Goal: Transaction & Acquisition: Register for event/course

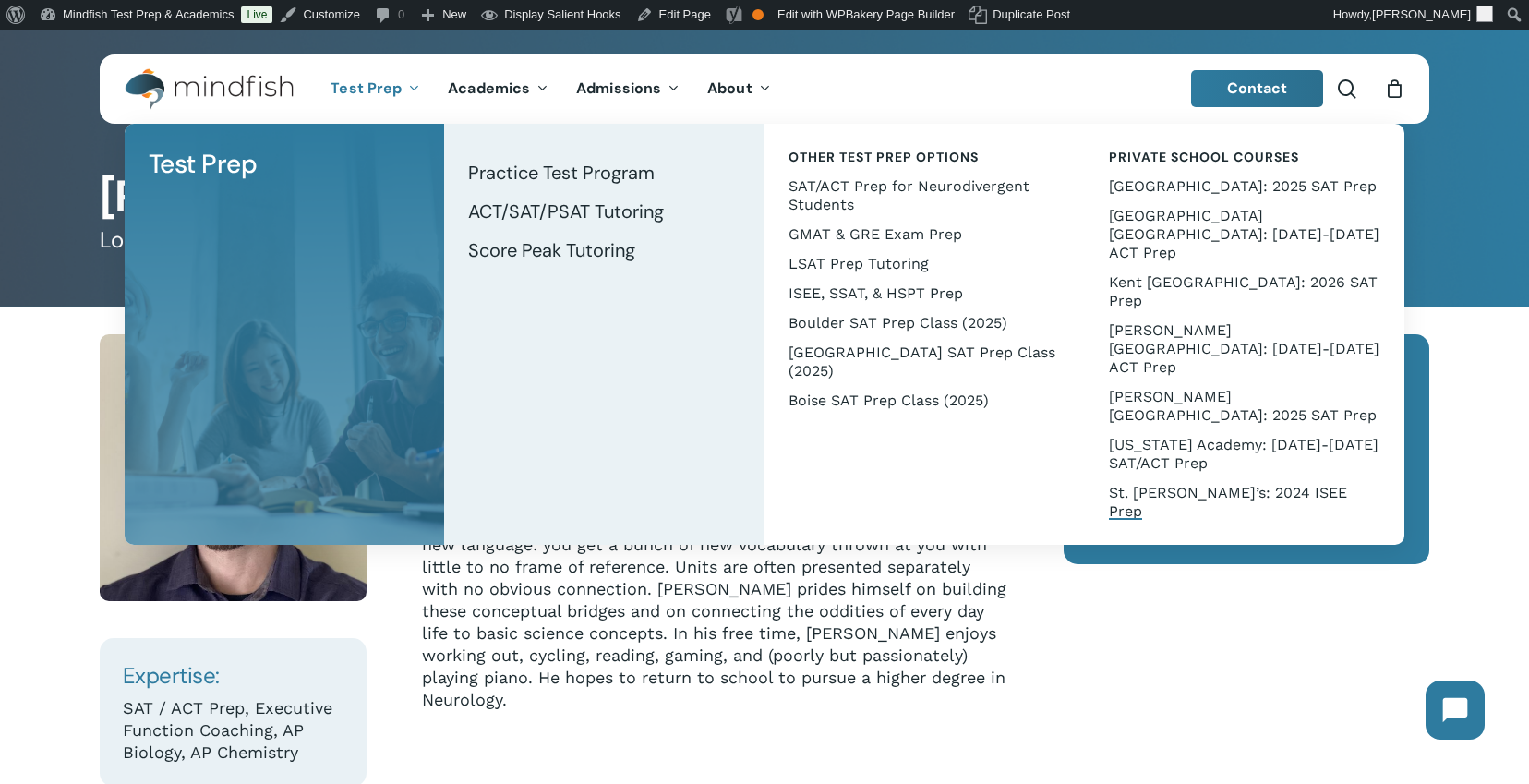
click at [1184, 484] on span "St. [PERSON_NAME]’s: 2024 ISEE Prep" at bounding box center [1229, 502] width 239 height 36
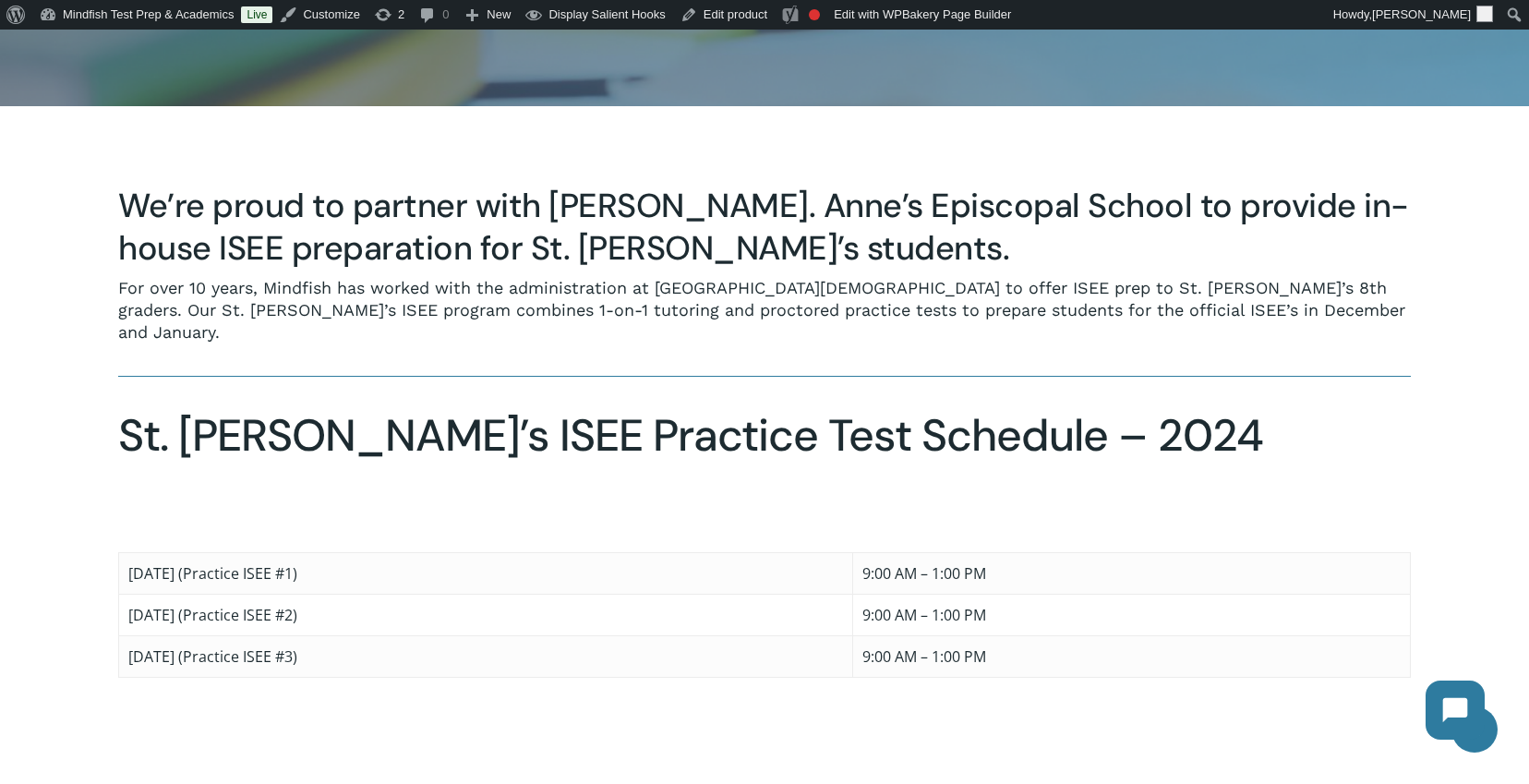
scroll to position [785, 0]
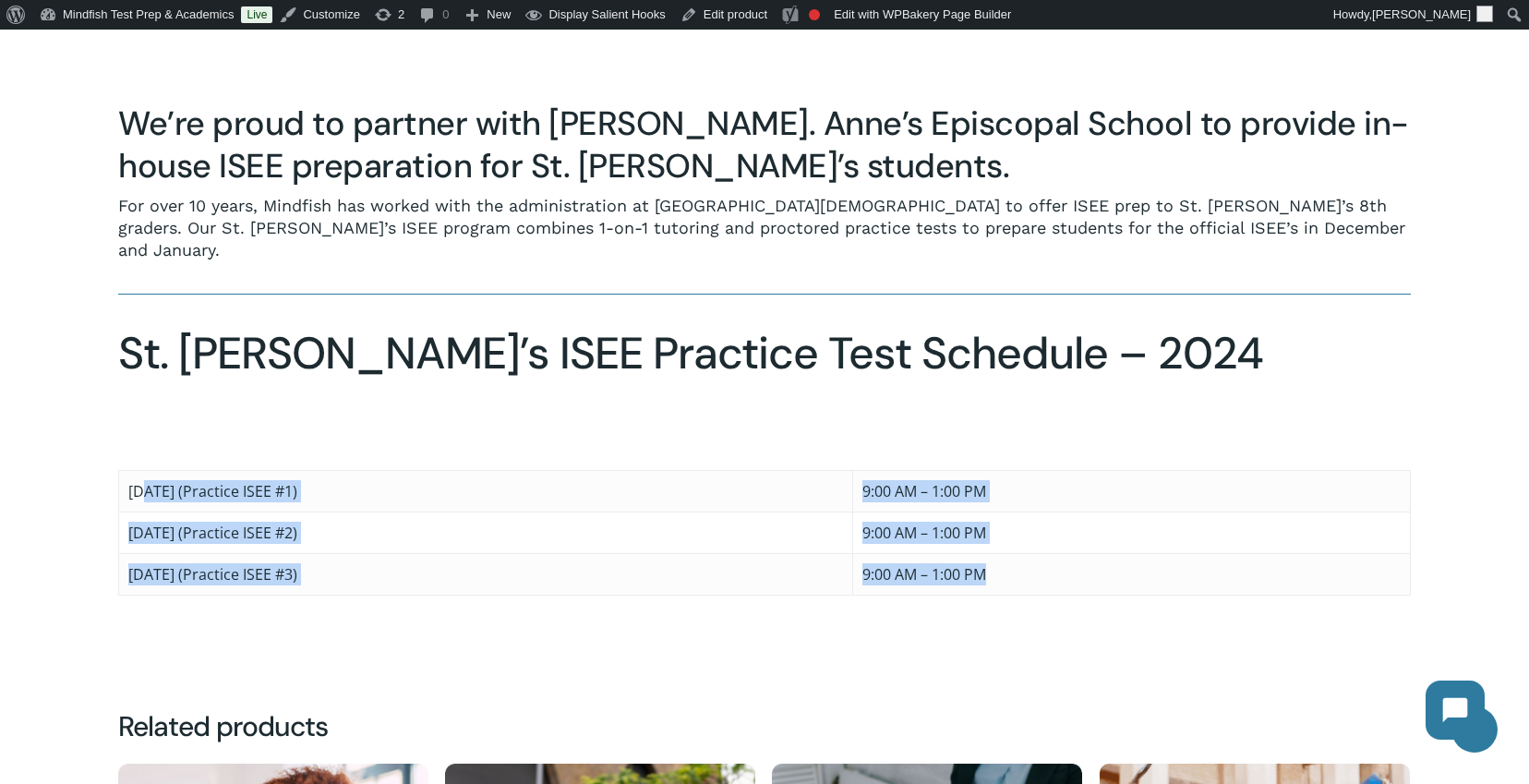
drag, startPoint x: 1328, startPoint y: 562, endPoint x: 146, endPoint y: 461, distance: 1186.3
click at [146, 470] on tbody "[DATE] (Practice ISEE #1) 9:00 AM – 1:00 PM [DATE] (Practice ISEE #2) 9:00 AM –…" at bounding box center [764, 532] width 1291 height 124
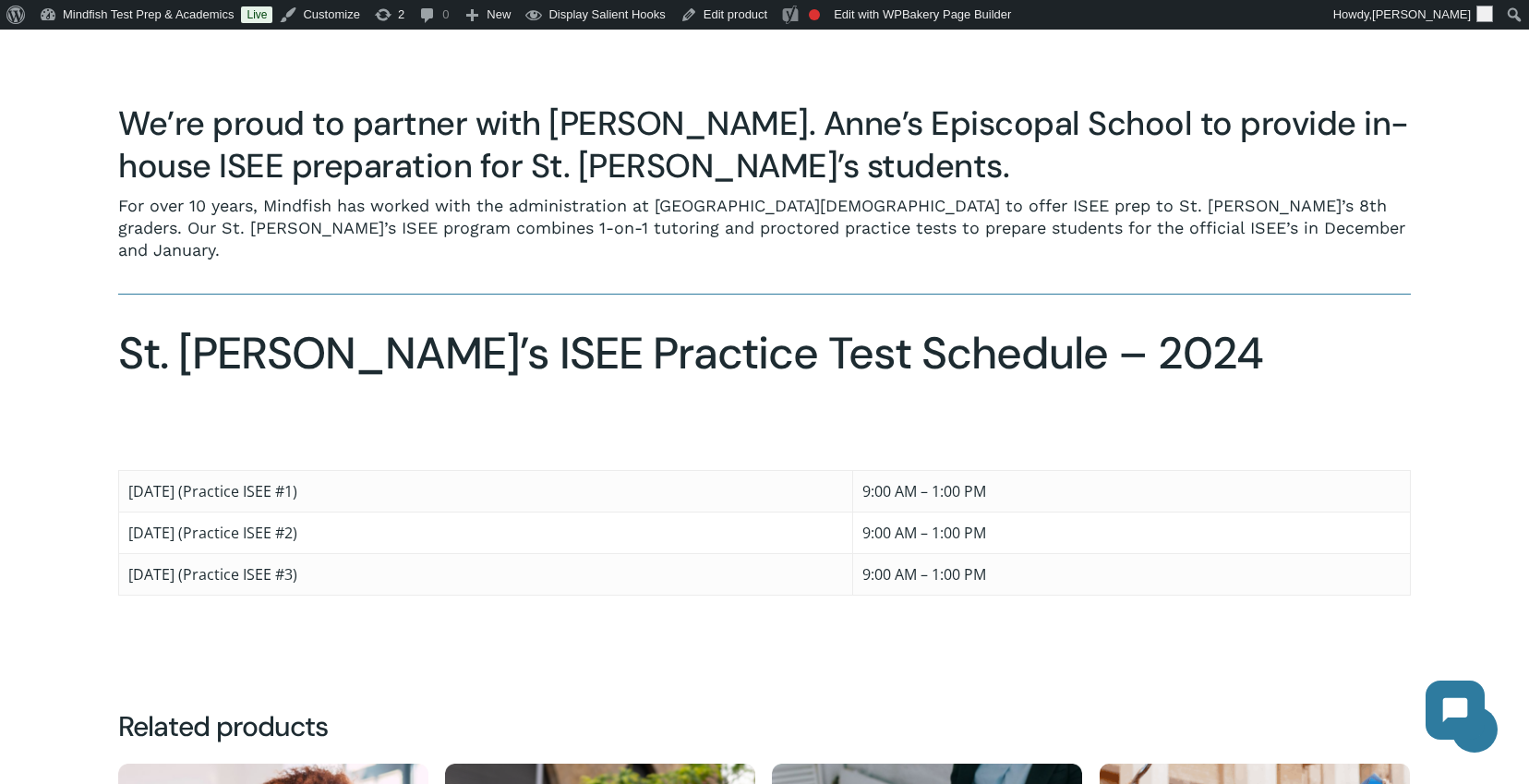
click at [90, 436] on div at bounding box center [765, 364] width 1519 height 615
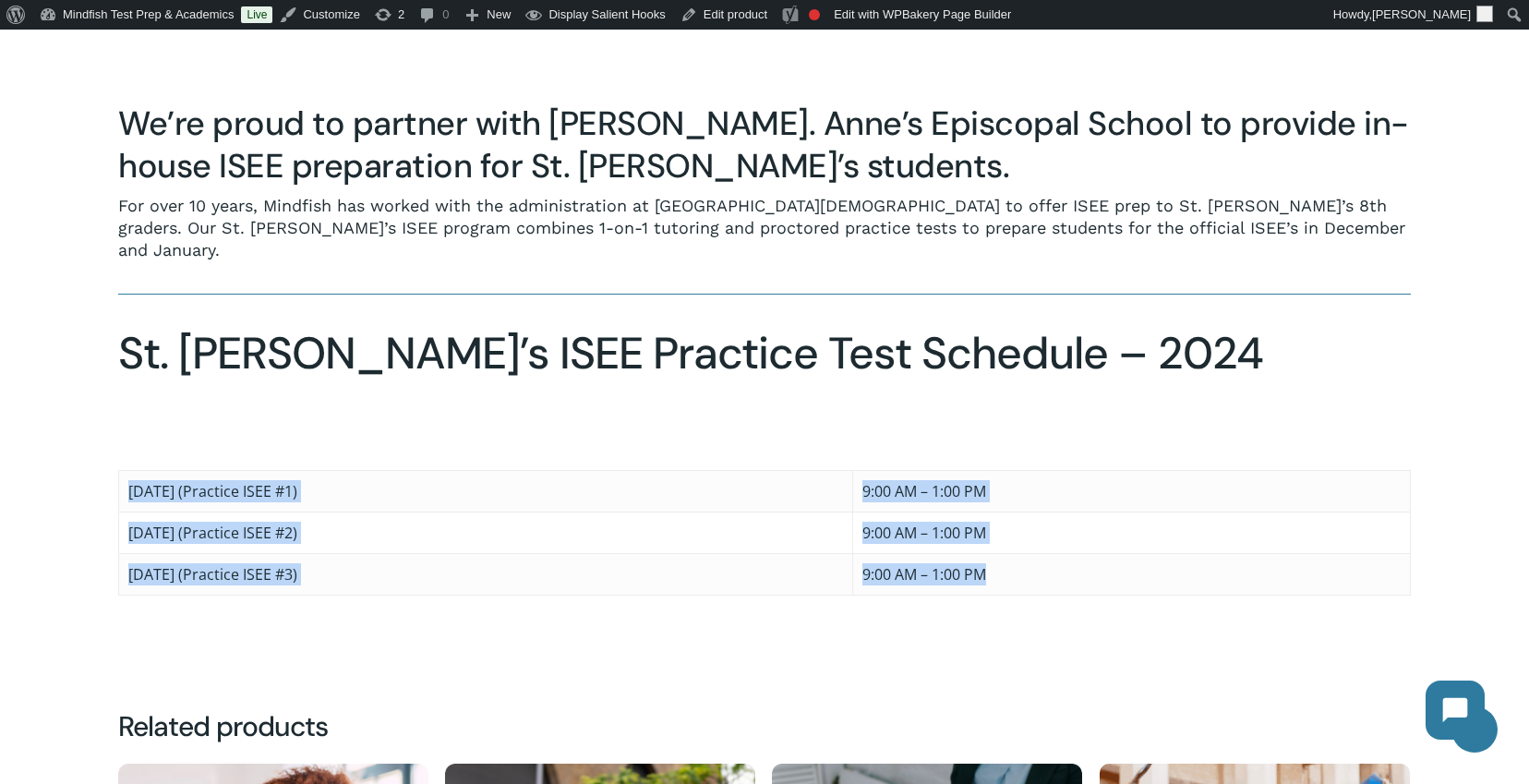
drag, startPoint x: 130, startPoint y: 467, endPoint x: 1423, endPoint y: 555, distance: 1296.0
click at [1411, 556] on div "We’re proud to partner with [PERSON_NAME]. Anne’s Episcopal School to provide i…" at bounding box center [764, 349] width 1319 height 493
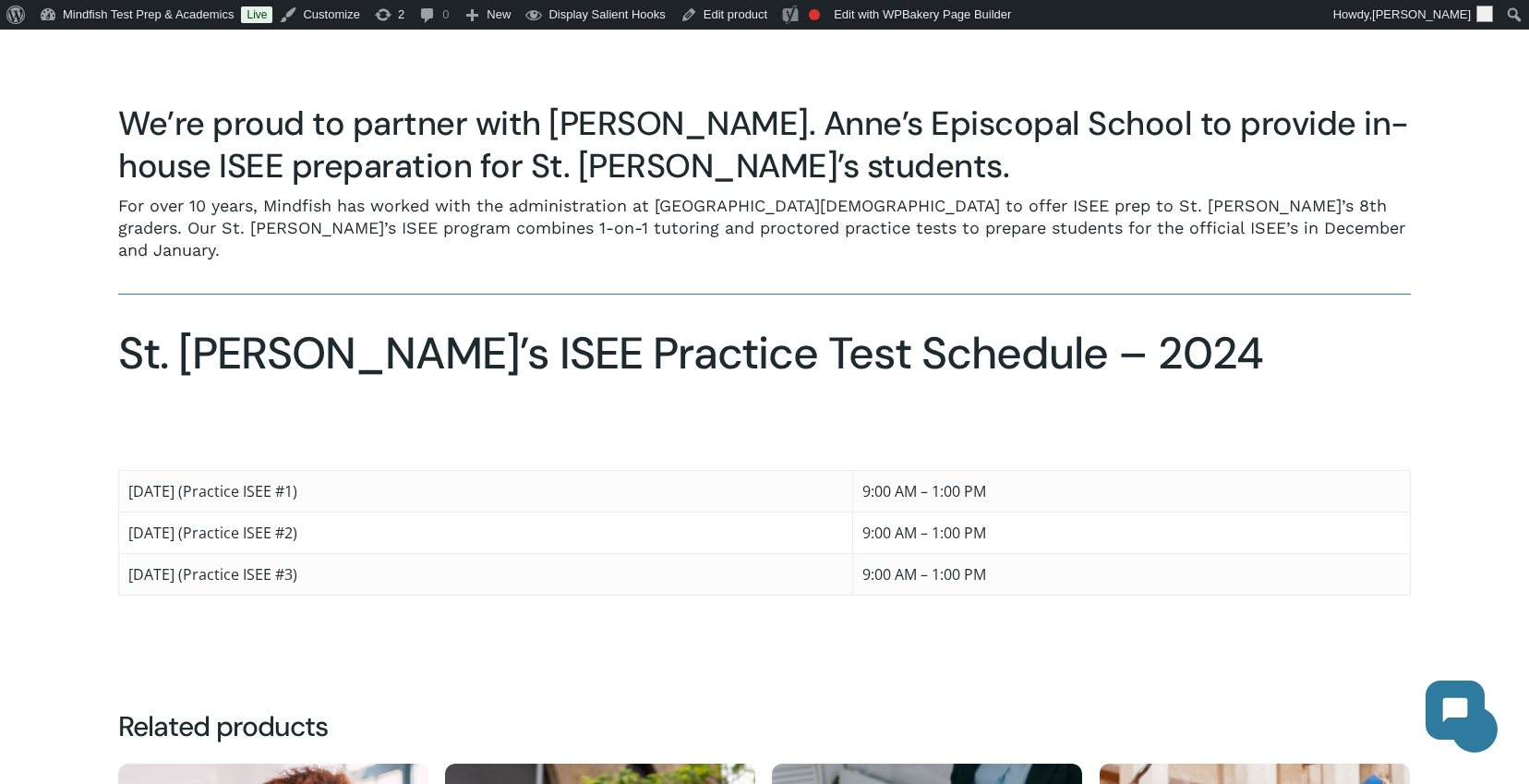
click at [1474, 552] on div at bounding box center [765, 364] width 1519 height 615
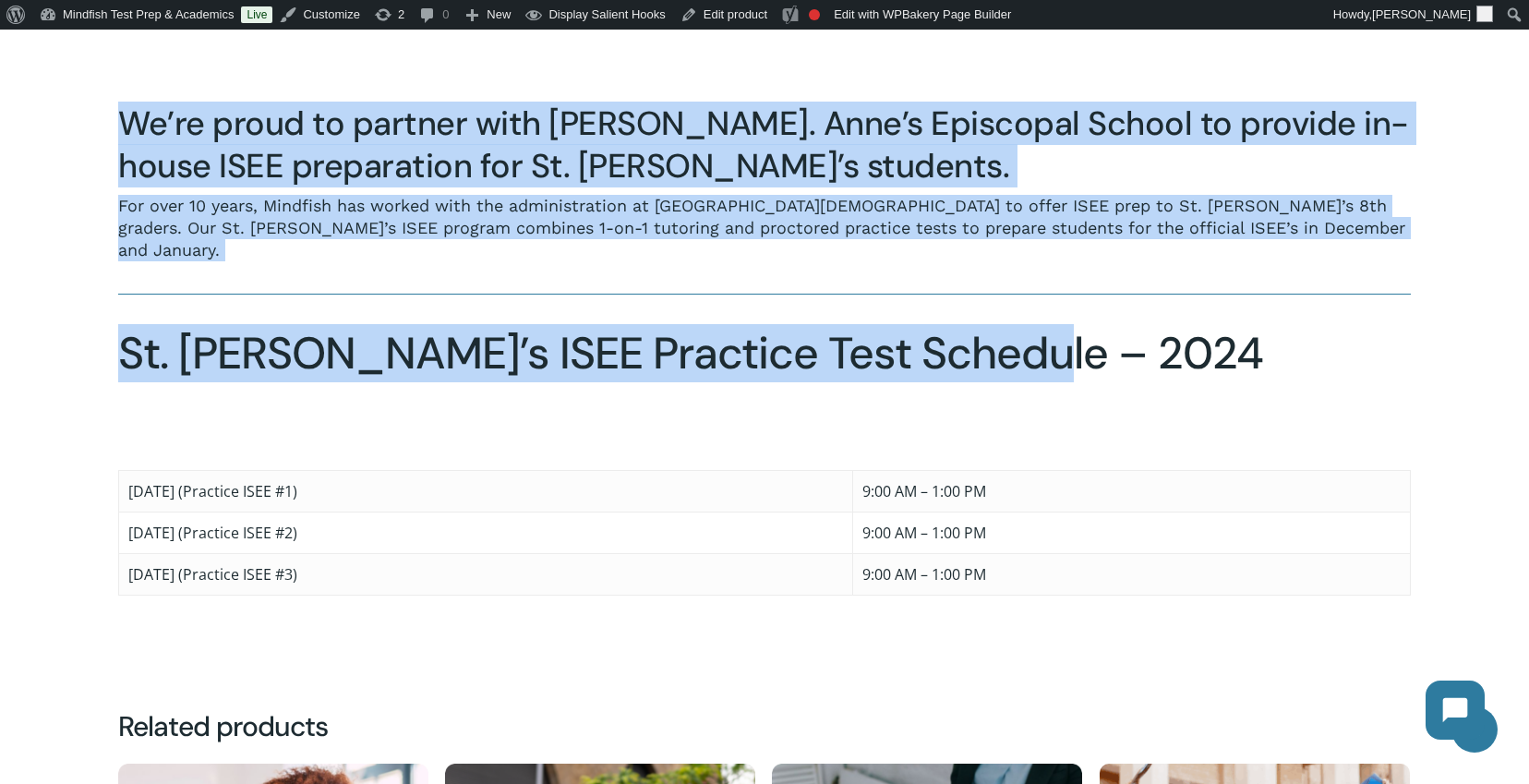
drag, startPoint x: 1073, startPoint y: 339, endPoint x: 102, endPoint y: 316, distance: 971.3
click at [118, 316] on div "We’re proud to partner with St. Anne’s Episcopal School to provide in-house ISE…" at bounding box center [764, 364] width 1293 height 615
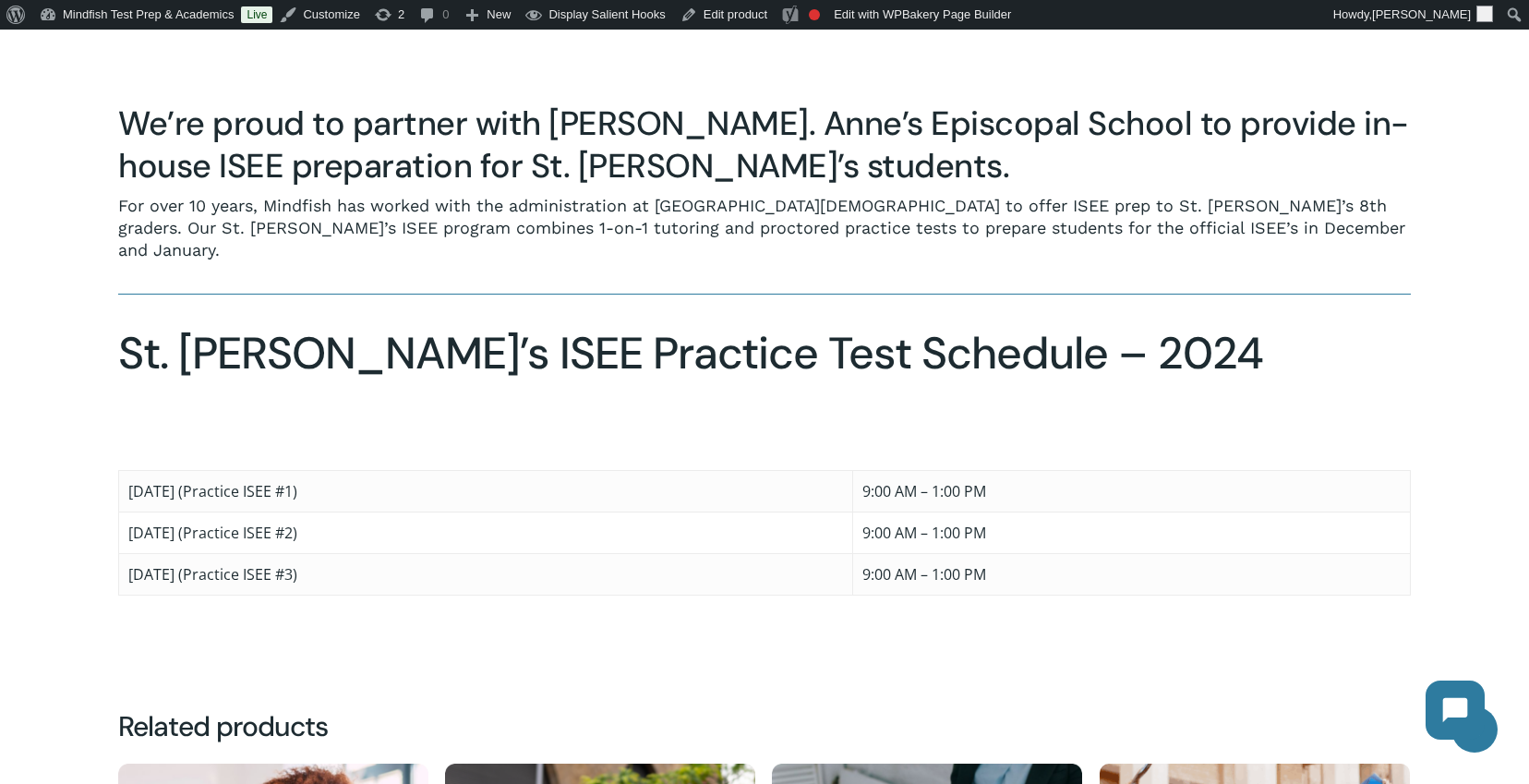
click at [800, 342] on h2 "St. Anne’s ISEE Practice Test Schedule – 2024" at bounding box center [764, 354] width 1292 height 54
